Goal: Task Accomplishment & Management: Manage account settings

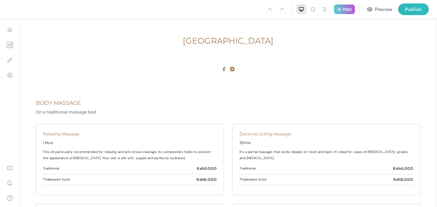
scroll to position [172, 0]
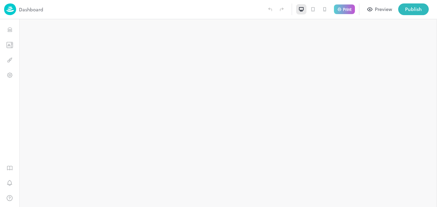
type input "**********"
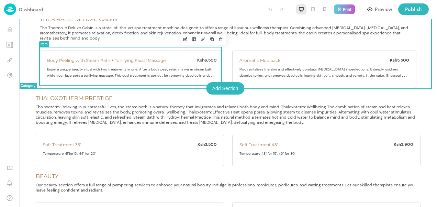
scroll to position [619, 0]
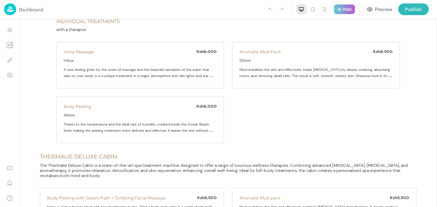
click at [13, 12] on img at bounding box center [10, 9] width 12 height 12
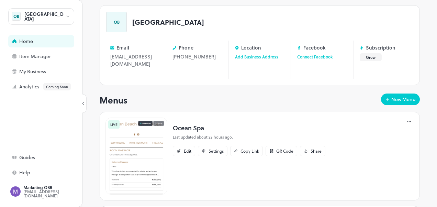
scroll to position [138, 0]
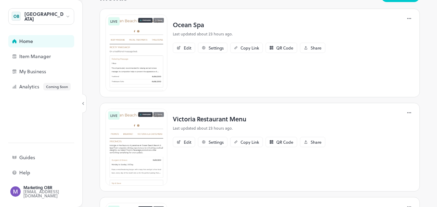
click at [133, 133] on img at bounding box center [137, 147] width 62 height 77
